Goal: Navigation & Orientation: Find specific page/section

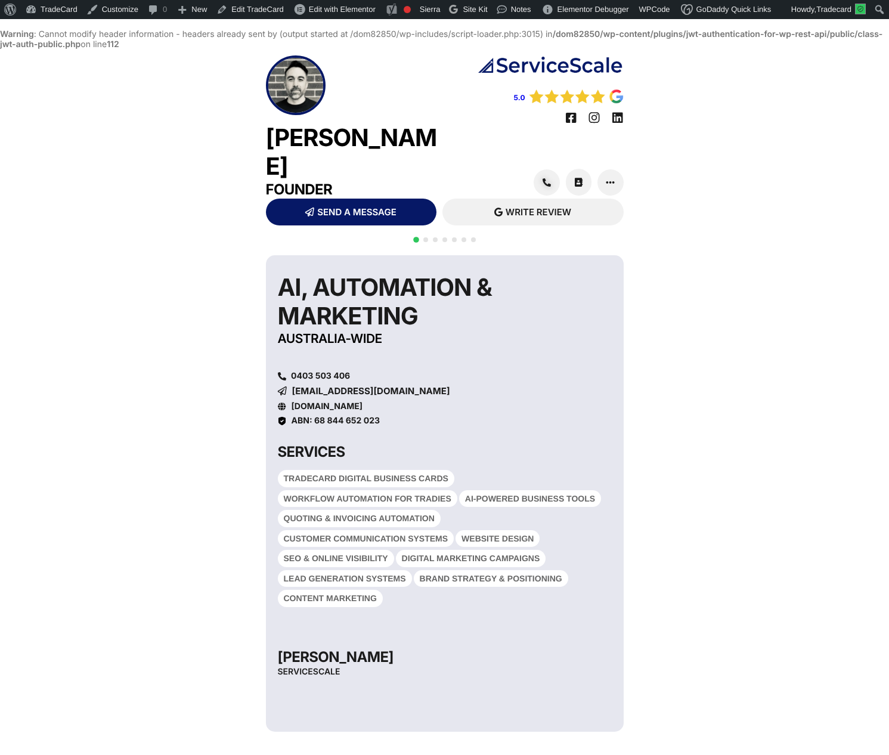
scroll to position [30, 0]
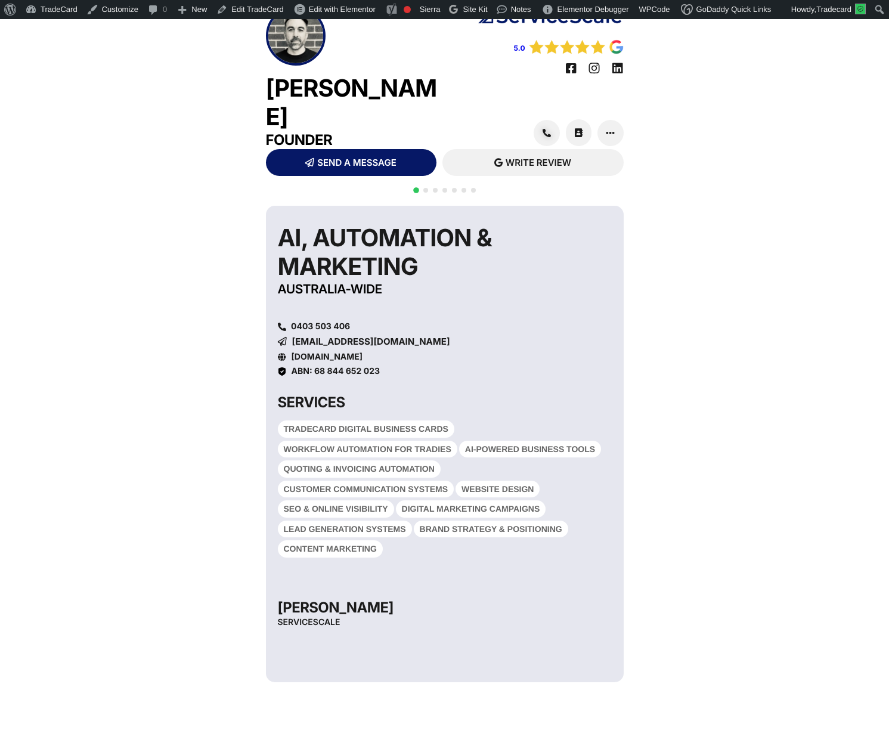
click at [426, 188] on span "Go to slide 2" at bounding box center [425, 190] width 5 height 5
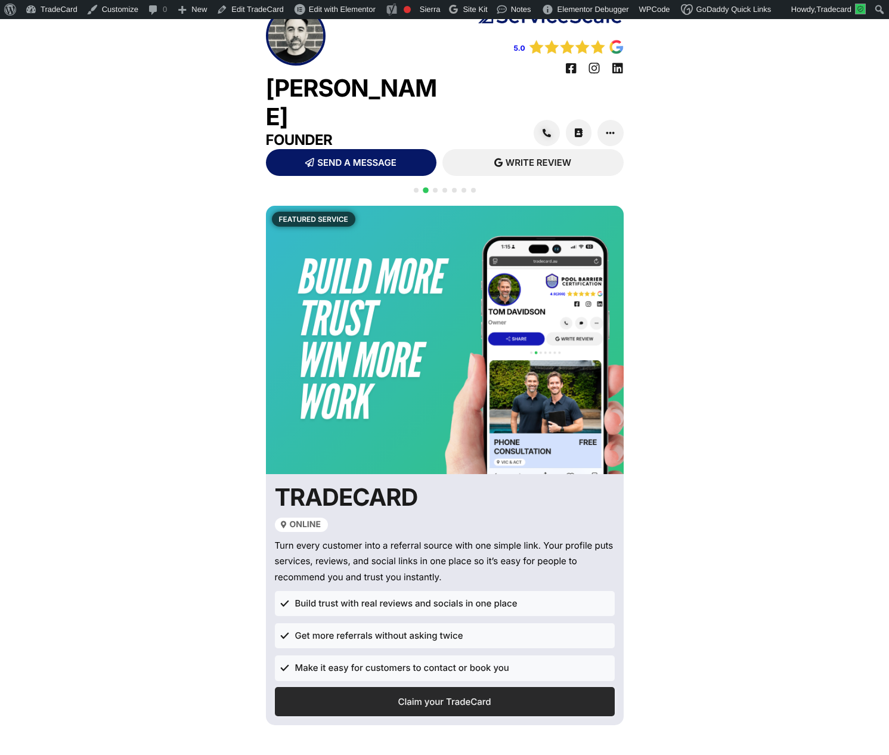
click at [415, 697] on span "Claim your TradeCard" at bounding box center [444, 701] width 93 height 9
click at [382, 687] on link "Claim your TradeCard" at bounding box center [445, 701] width 340 height 29
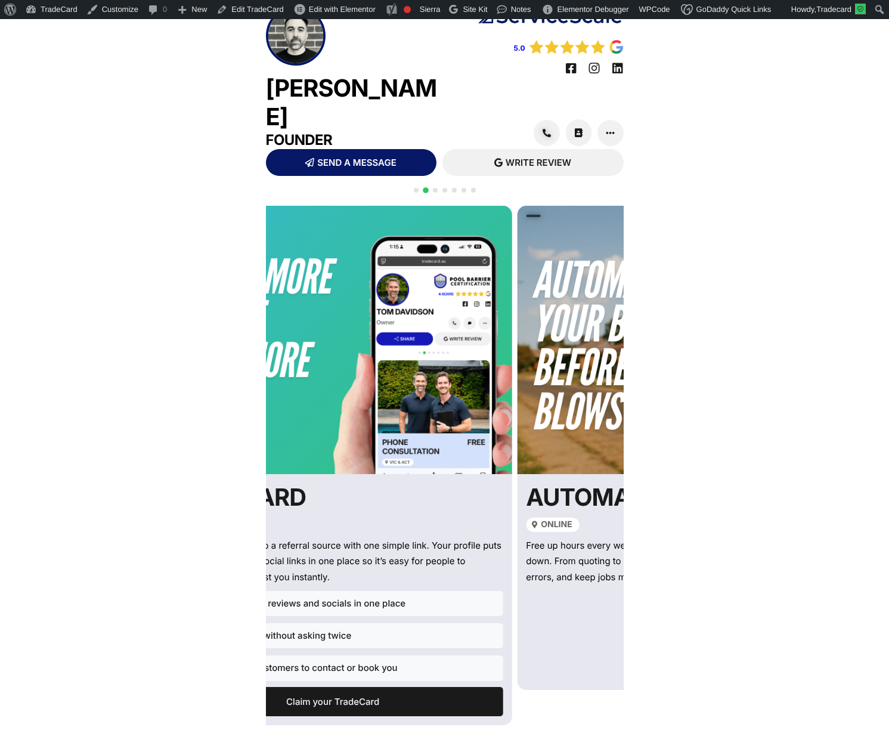
click at [190, 382] on div "QR CODE SCAN WITH YOUR PHONE [URL][DOMAIN_NAME][PERSON_NAME] AI, Automation & M…" at bounding box center [444, 571] width 889 height 742
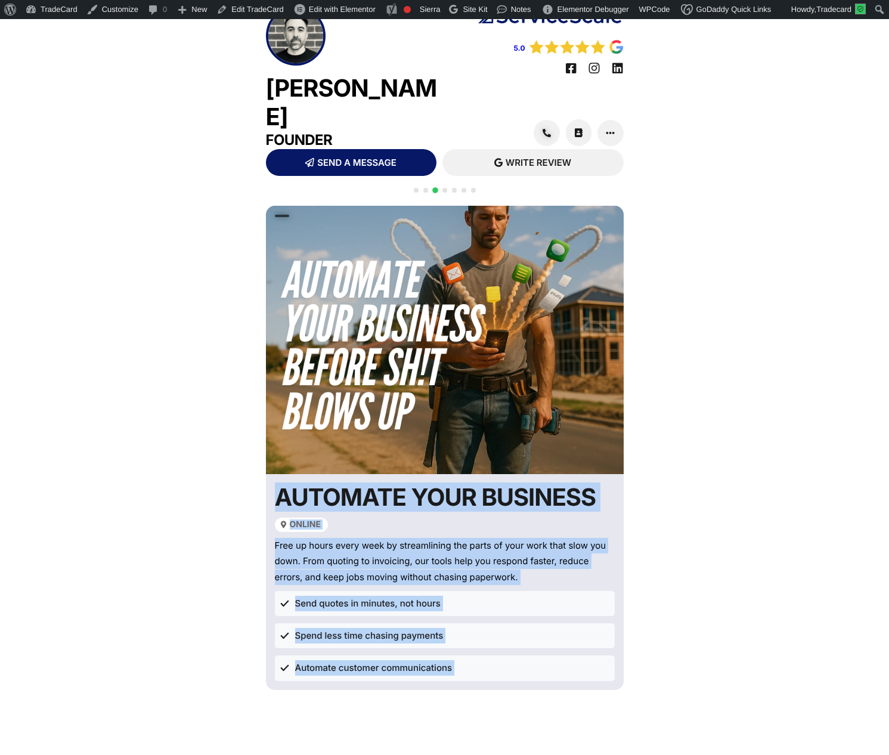
click at [796, 286] on div "QR CODE SCAN WITH YOUR PHONE [URL][DOMAIN_NAME][PERSON_NAME] AI, Automation & M…" at bounding box center [444, 571] width 889 height 742
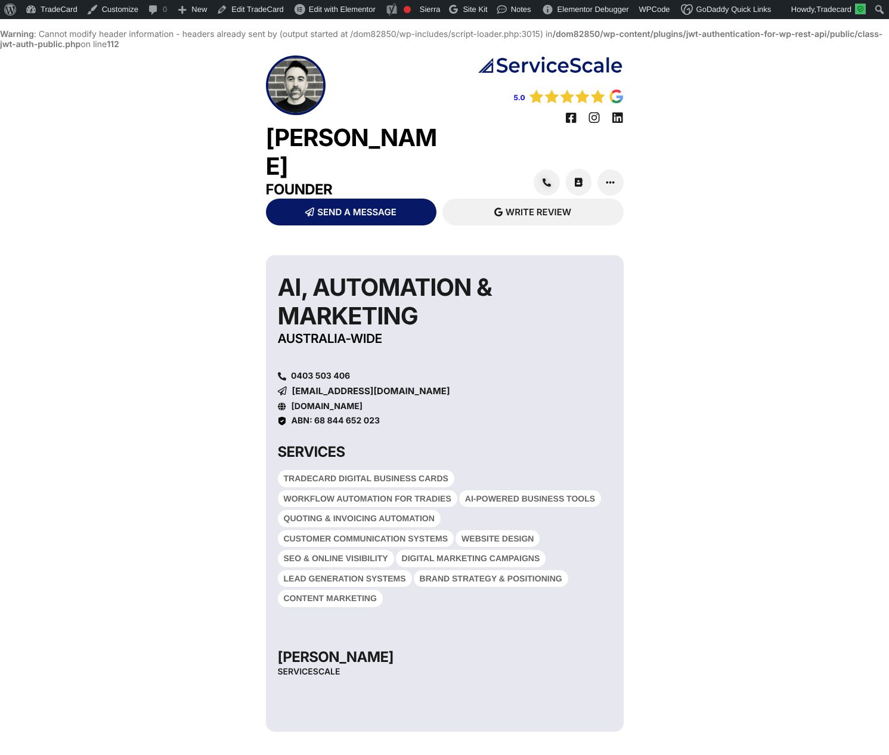
scroll to position [30, 0]
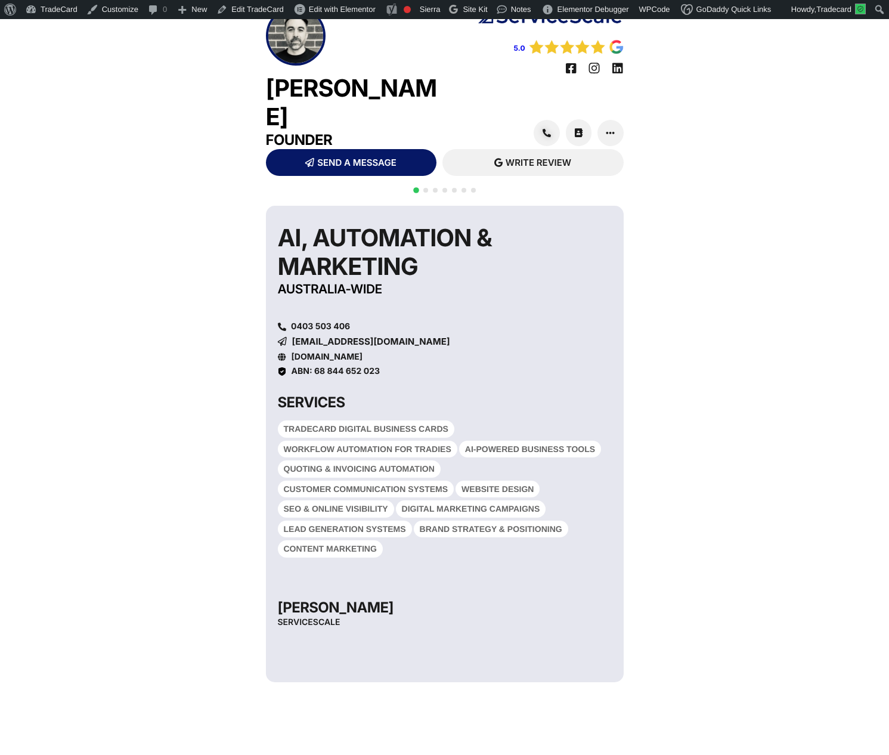
click at [427, 188] on span "Go to slide 2" at bounding box center [425, 190] width 5 height 5
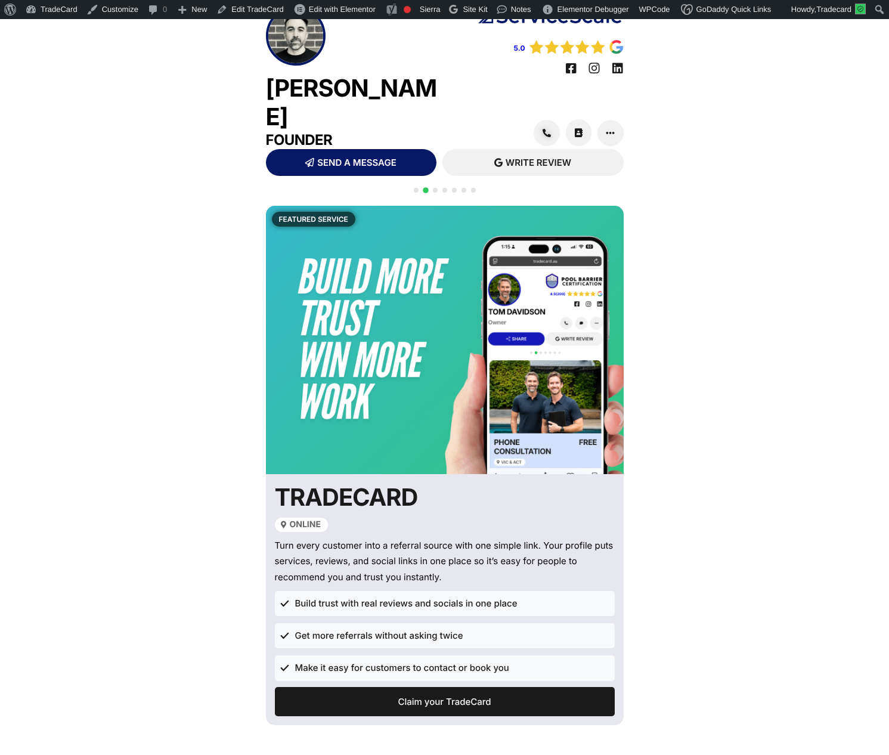
click at [435, 188] on span "Go to slide 3" at bounding box center [435, 190] width 5 height 5
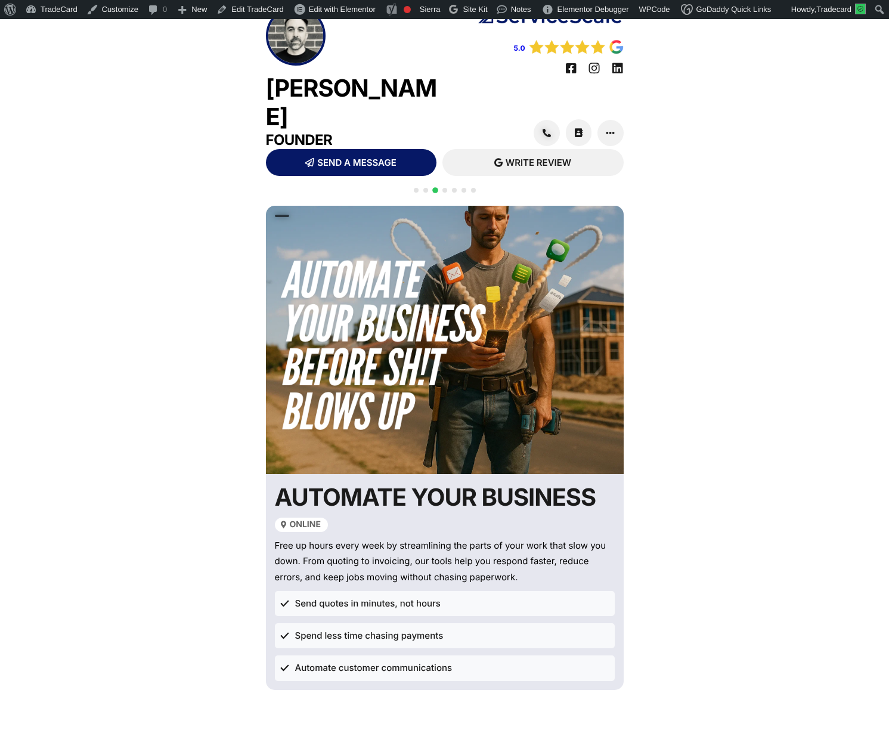
click at [445, 188] on span "Go to slide 4" at bounding box center [444, 190] width 5 height 5
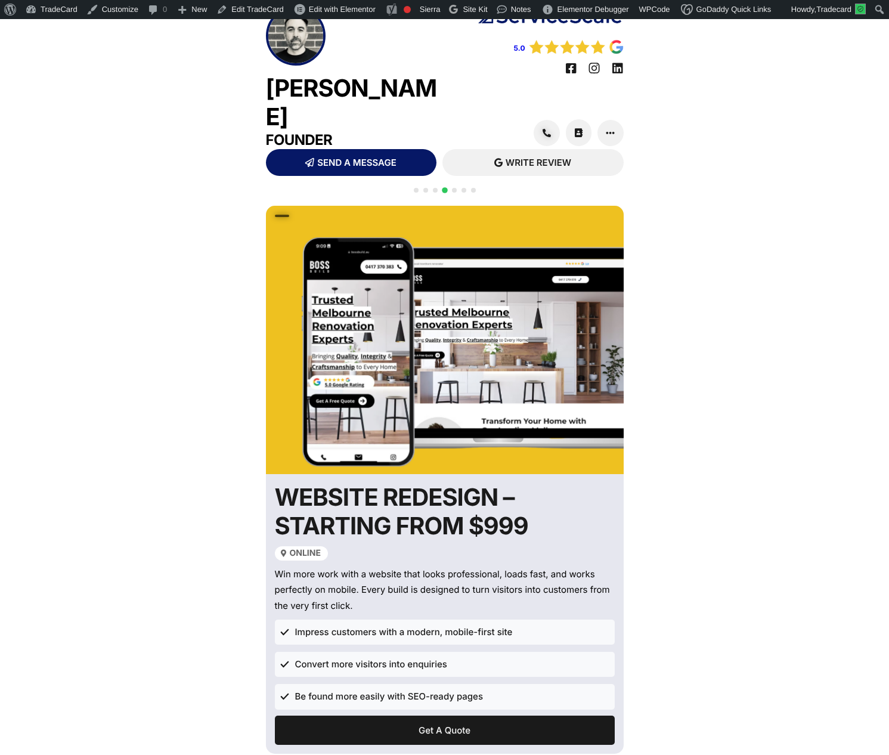
click at [120, 568] on div "QR CODE SCAN WITH YOUR PHONE [URL][DOMAIN_NAME][PERSON_NAME] AI, Automation & M…" at bounding box center [444, 571] width 889 height 742
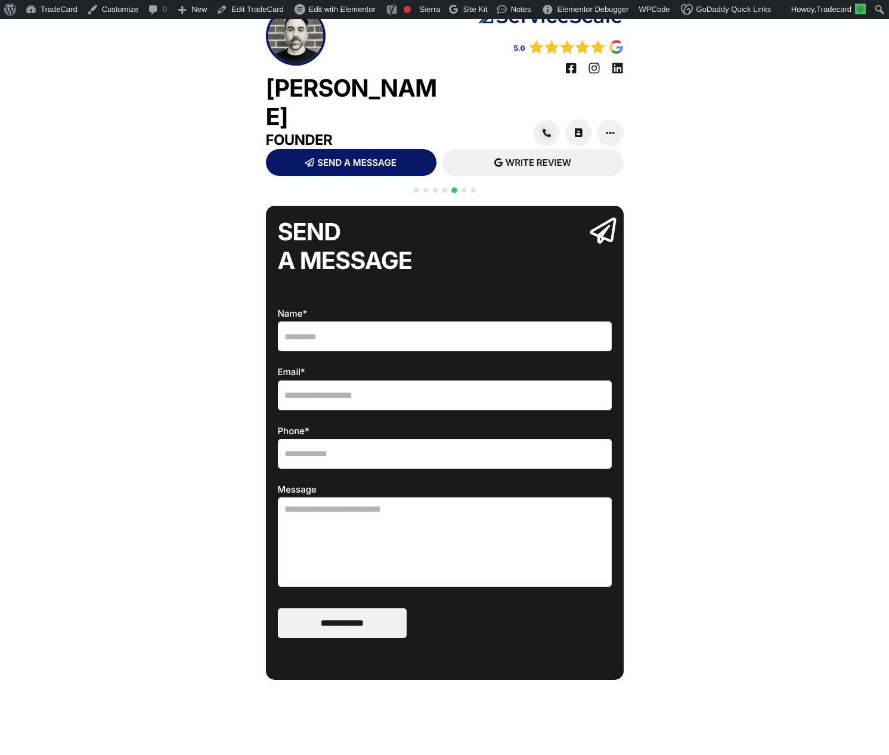
drag, startPoint x: 736, startPoint y: 267, endPoint x: 728, endPoint y: 278, distance: 14.6
click at [736, 267] on div "QR CODE SCAN WITH YOUR PHONE [URL][DOMAIN_NAME][PERSON_NAME] AI, Automation & M…" at bounding box center [444, 571] width 889 height 742
click at [462, 188] on span "Go to slide 6" at bounding box center [464, 190] width 5 height 5
click at [588, 52] on div "5.0" at bounding box center [540, 42] width 167 height 24
click at [581, 54] on img at bounding box center [575, 46] width 95 height 15
